Goal: Task Accomplishment & Management: Manage account settings

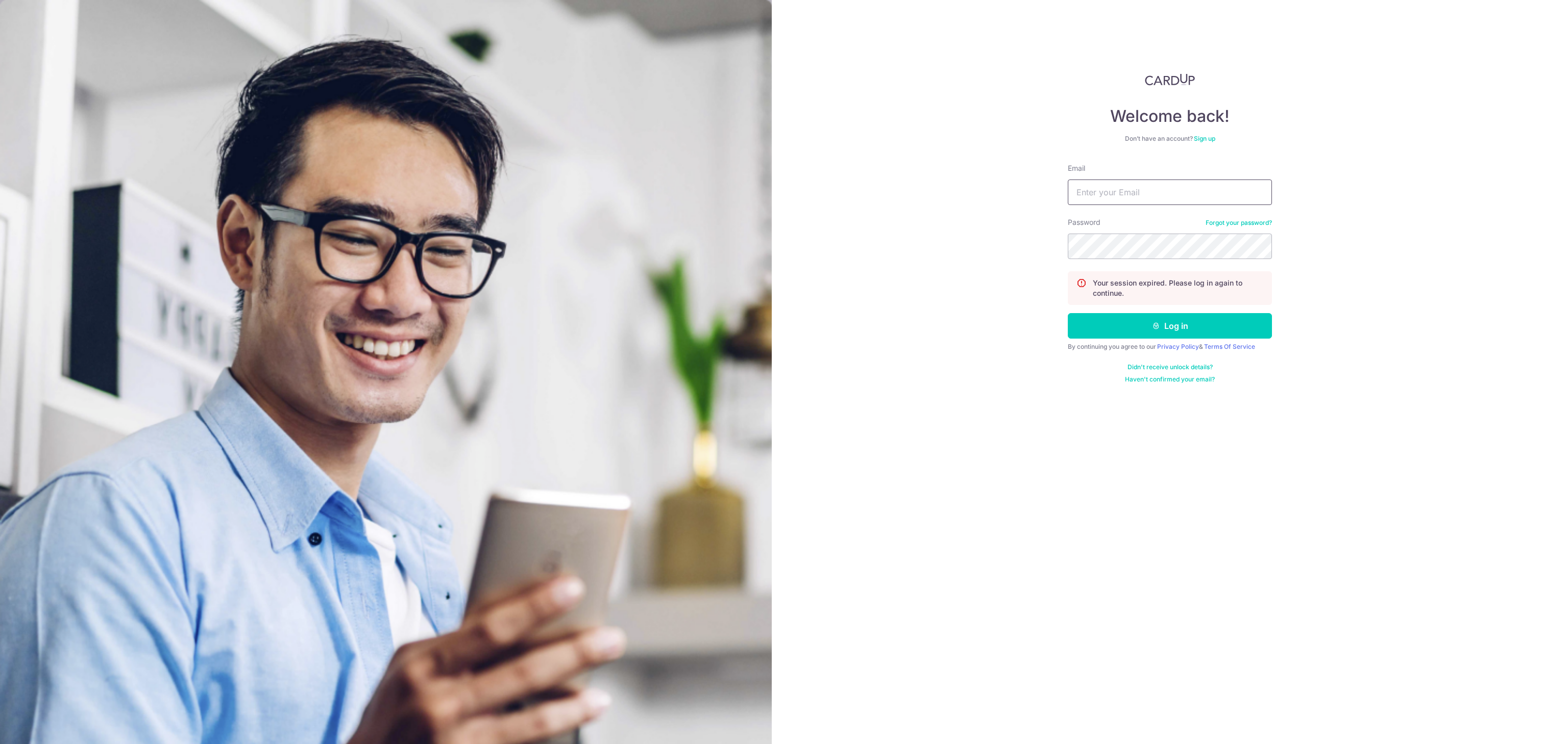
type input "[EMAIL_ADDRESS][DOMAIN_NAME]"
drag, startPoint x: 0, startPoint y: 0, endPoint x: 1235, endPoint y: 332, distance: 1278.8
click at [1235, 332] on button "Log in" at bounding box center [1169, 326] width 204 height 26
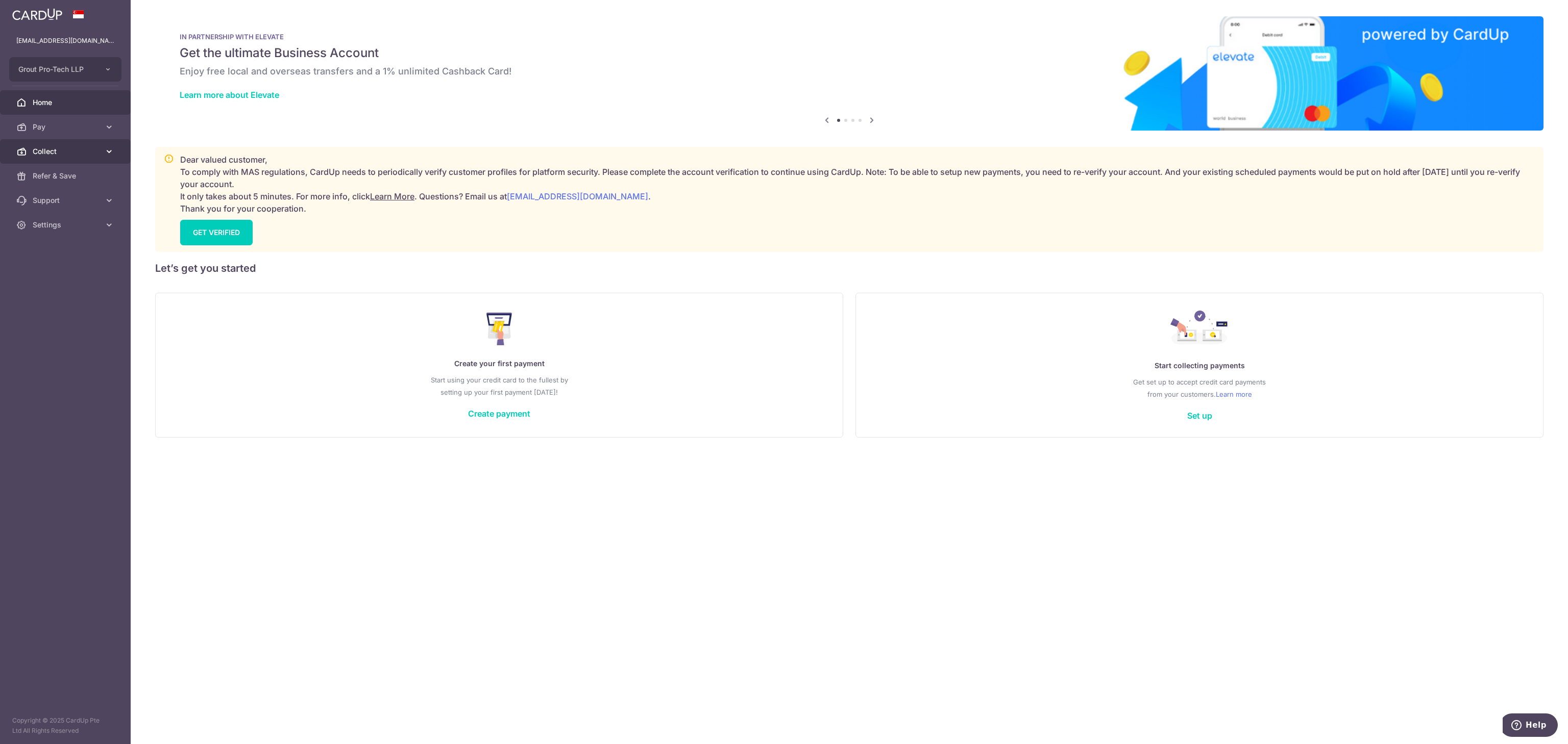
click at [63, 147] on span "Collect" at bounding box center [66, 151] width 68 height 10
click at [68, 175] on span "Dashboard" at bounding box center [66, 176] width 68 height 10
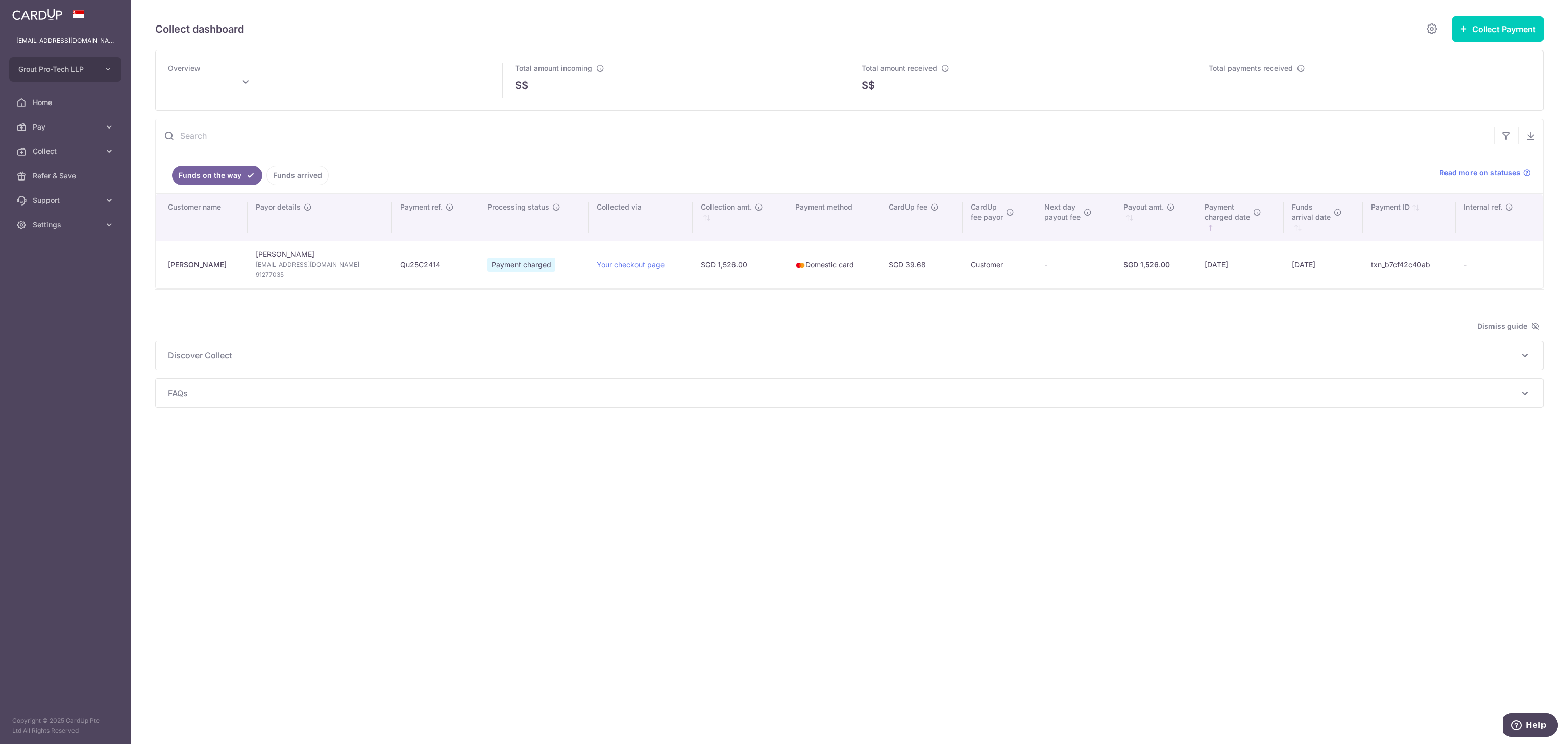
click at [855, 362] on span "Discover Collect" at bounding box center [843, 355] width 1351 height 12
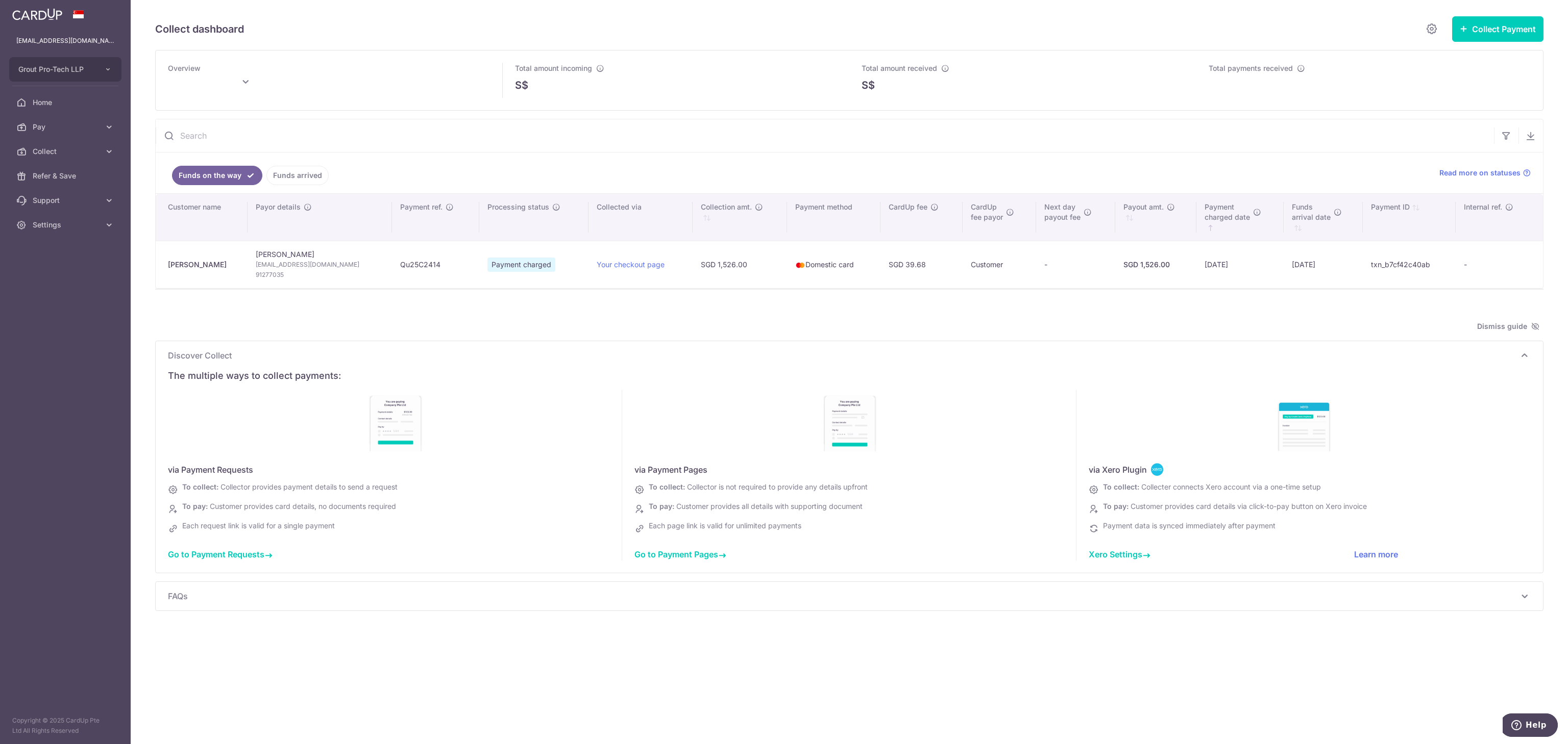
click at [337, 134] on input "text" at bounding box center [825, 136] width 1339 height 33
click at [377, 344] on div "Discover Collect The multiple ways to collect payments: via Payment Requests To…" at bounding box center [849, 457] width 1387 height 232
